Goal: Task Accomplishment & Management: Manage account settings

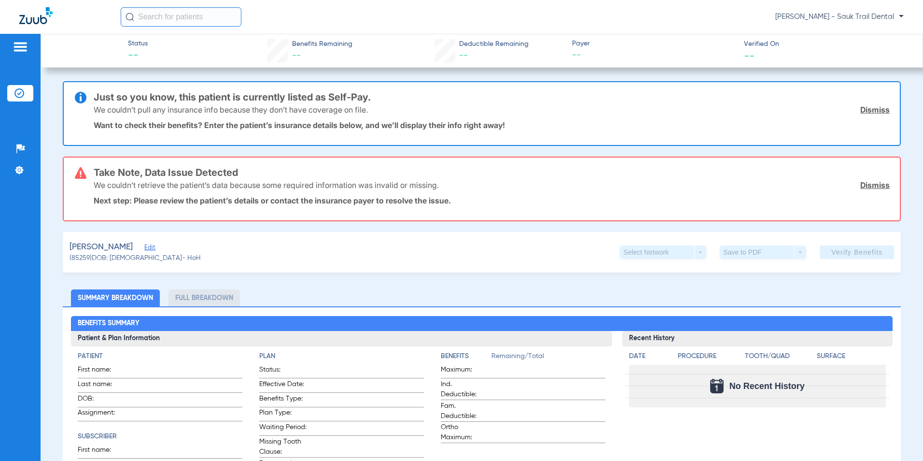
click at [866, 16] on span "[PERSON_NAME] - Sauk Trail Dental" at bounding box center [840, 17] width 128 height 10
click at [883, 32] on span "Log out" at bounding box center [876, 34] width 38 height 7
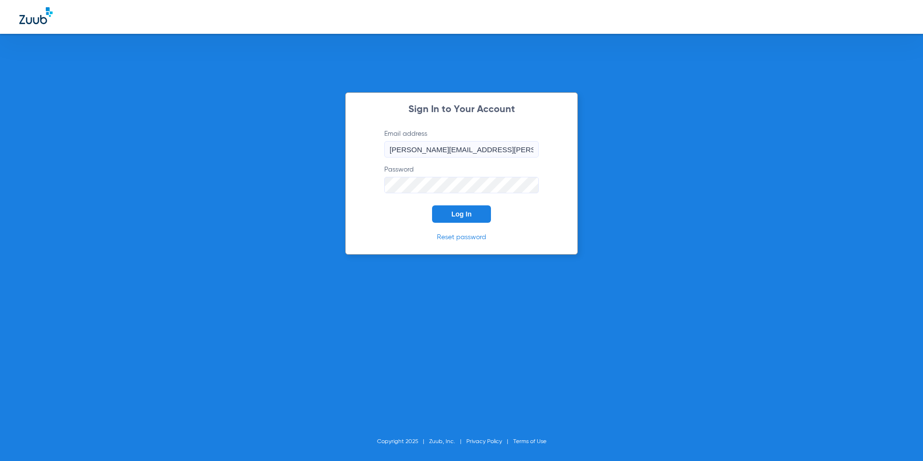
click at [463, 156] on input "[PERSON_NAME][EMAIL_ADDRESS][PERSON_NAME][DOMAIN_NAME]" at bounding box center [461, 149] width 155 height 16
drag, startPoint x: 521, startPoint y: 149, endPoint x: 133, endPoint y: 178, distance: 388.9
click at [133, 178] on div "Sign In to Your Account Email address [PERSON_NAME][EMAIL_ADDRESS][PERSON_NAME]…" at bounding box center [461, 230] width 923 height 461
type input "[EMAIL_ADDRESS][DOMAIN_NAME]"
click at [636, 137] on div "Sign In to Your Account Email address [EMAIL_ADDRESS][DOMAIN_NAME] Password Log…" at bounding box center [461, 230] width 923 height 461
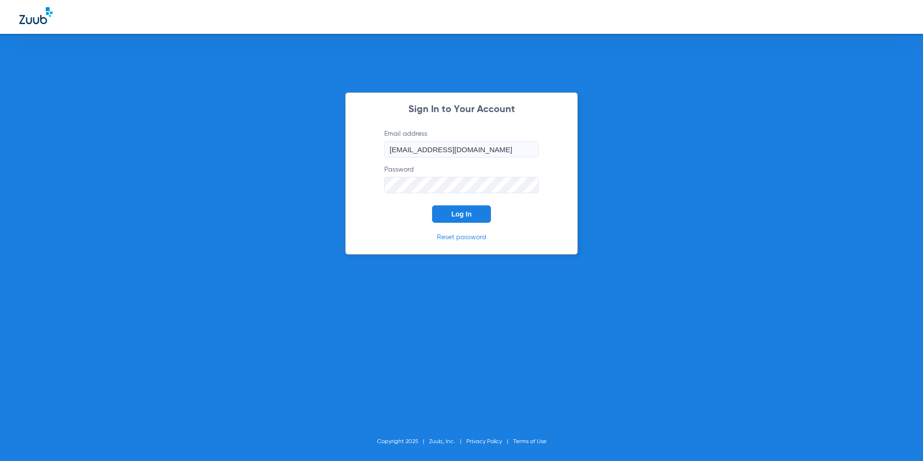
click at [477, 214] on button "Log In" at bounding box center [461, 213] width 59 height 17
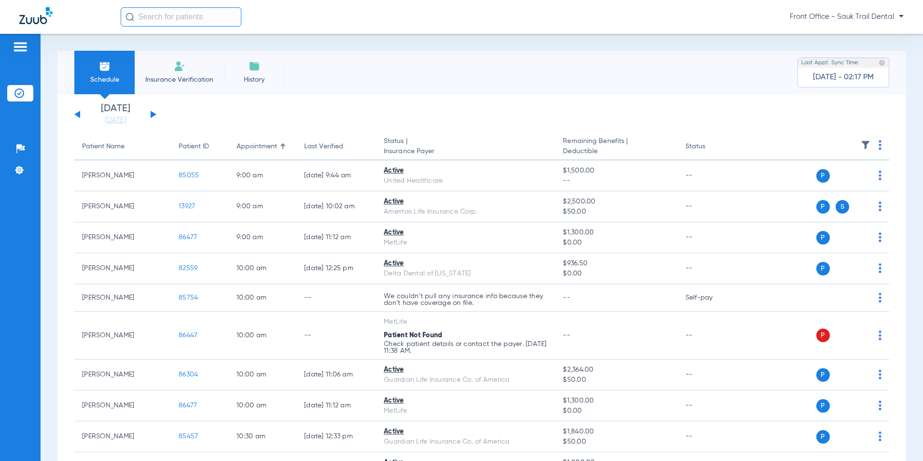
click at [892, 11] on div "Front Office - Sauk Trail Dental" at bounding box center [512, 16] width 783 height 19
click at [892, 17] on span "Front Office - Sauk Trail Dental" at bounding box center [847, 17] width 114 height 10
click at [677, 83] on div at bounding box center [461, 230] width 923 height 461
click at [24, 167] on li "Settings" at bounding box center [20, 170] width 26 height 16
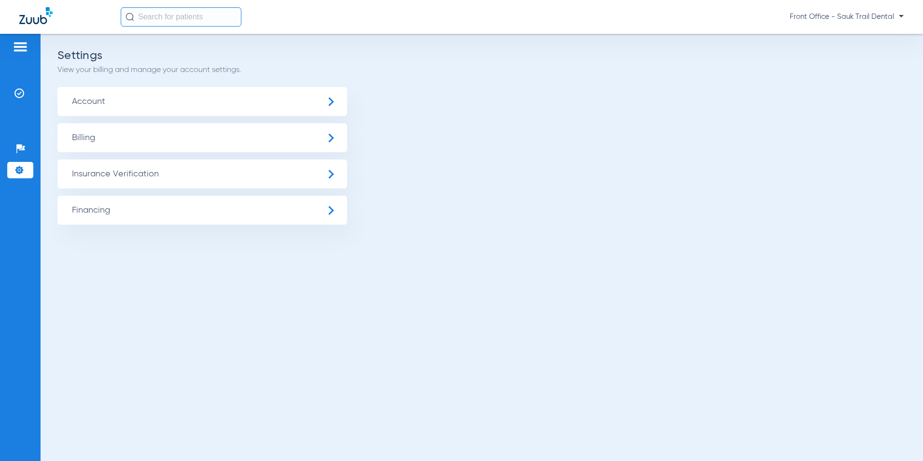
click at [138, 97] on span "Account" at bounding box center [202, 101] width 290 height 29
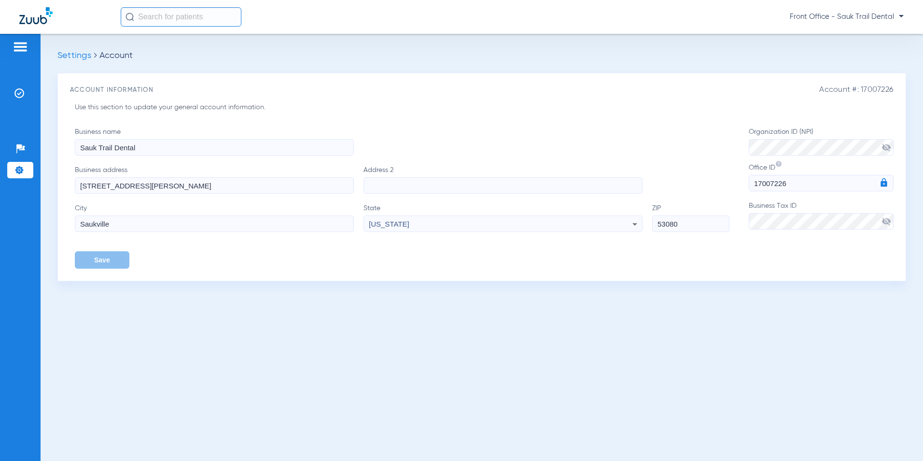
click at [23, 52] on img at bounding box center [20, 47] width 15 height 12
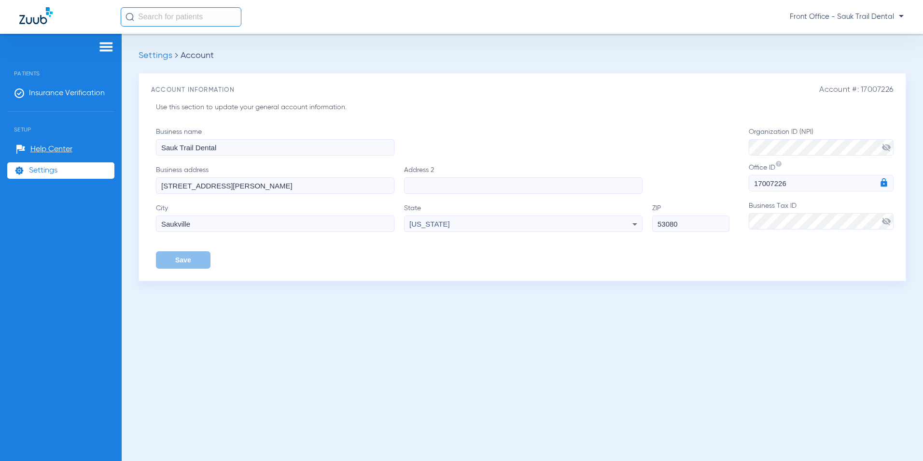
click at [166, 52] on span "Settings" at bounding box center [156, 55] width 34 height 9
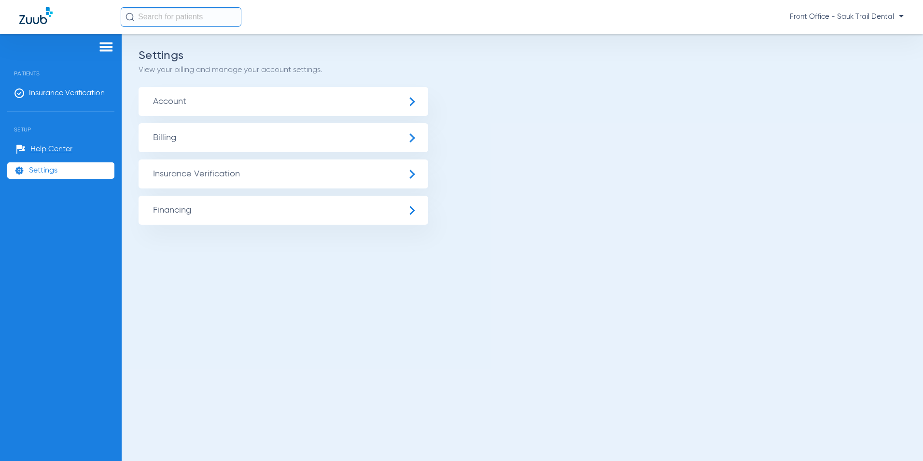
click at [106, 48] on img at bounding box center [106, 47] width 15 height 12
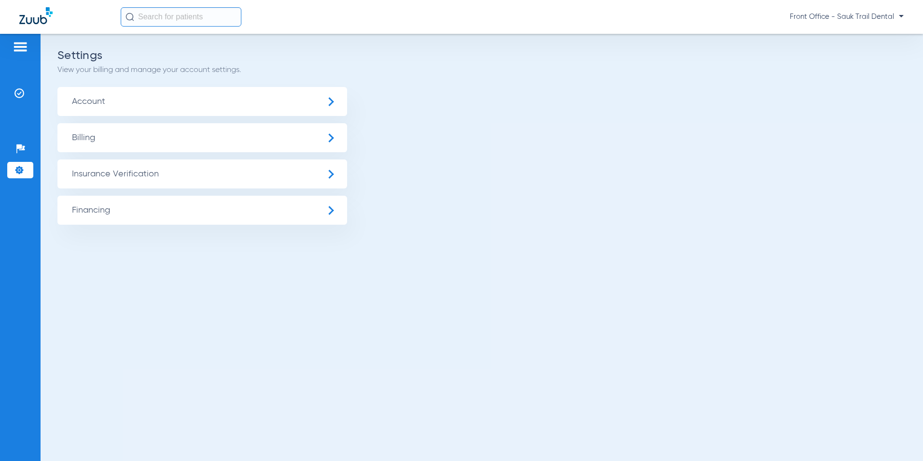
click at [22, 50] on img at bounding box center [20, 47] width 15 height 12
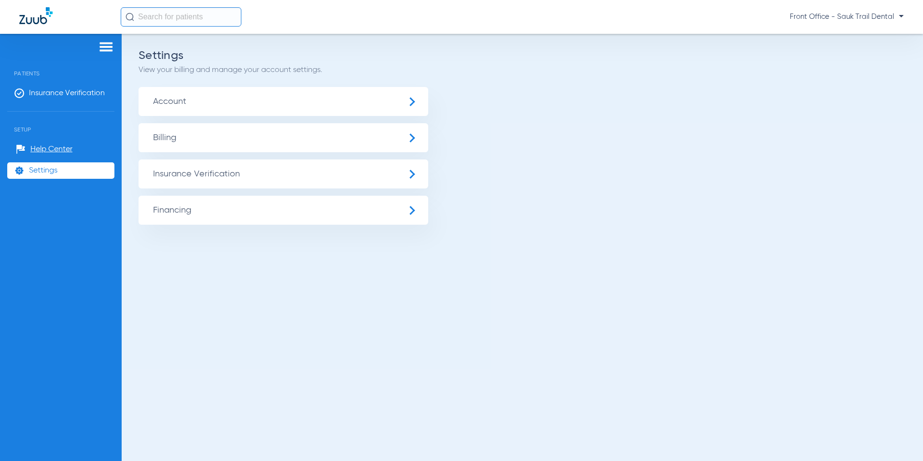
drag, startPoint x: 33, startPoint y: 92, endPoint x: 38, endPoint y: 106, distance: 15.3
click at [33, 92] on span "Insurance Verification" at bounding box center [67, 93] width 76 height 10
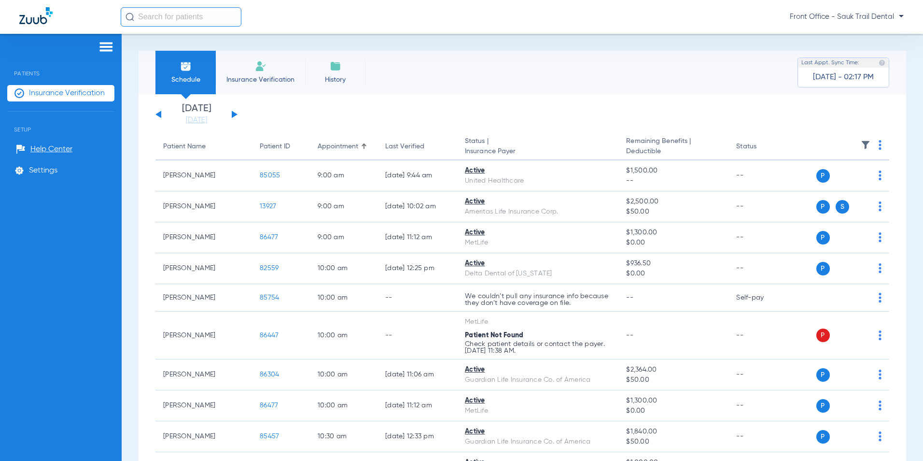
click at [55, 216] on div "Patients Insurance Verification Setup Help Center Settings" at bounding box center [61, 264] width 122 height 461
